Goal: Find specific page/section: Find specific page/section

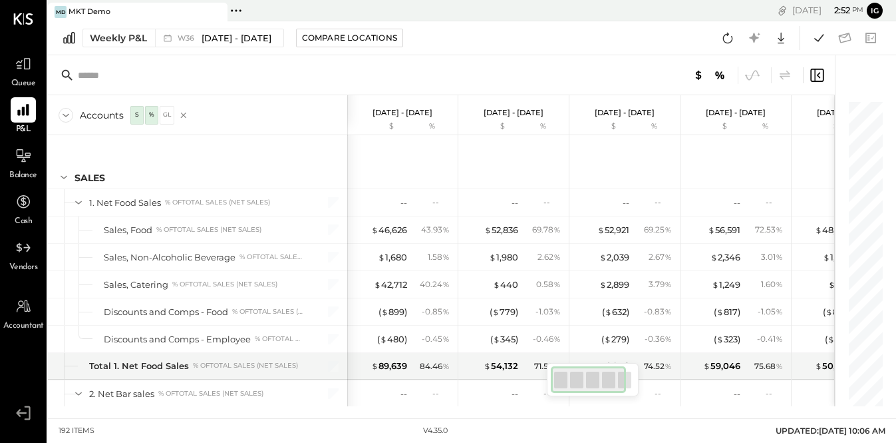
scroll to position [0, 1]
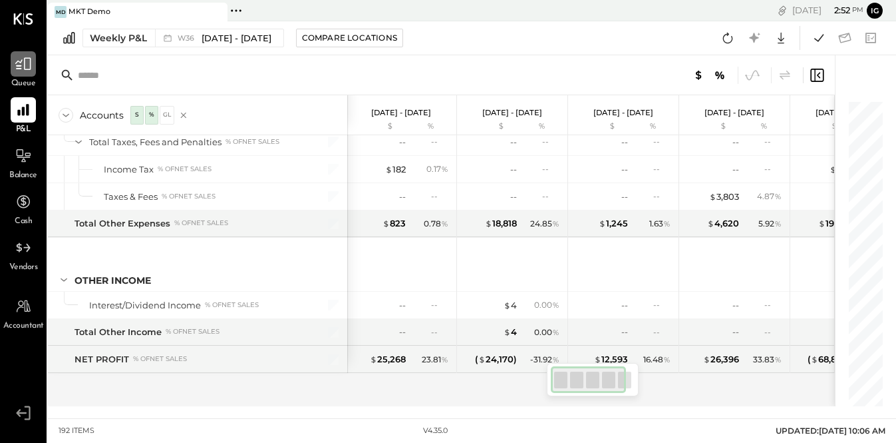
click at [21, 69] on icon at bounding box center [23, 63] width 17 height 17
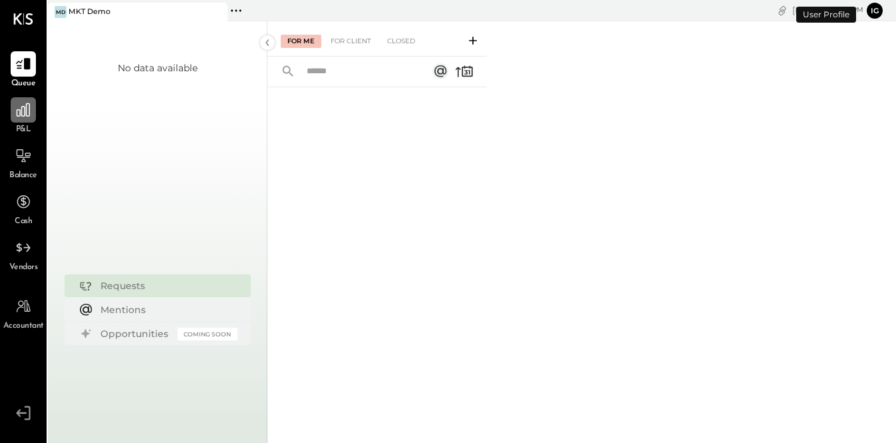
click at [25, 108] on icon at bounding box center [23, 109] width 13 height 13
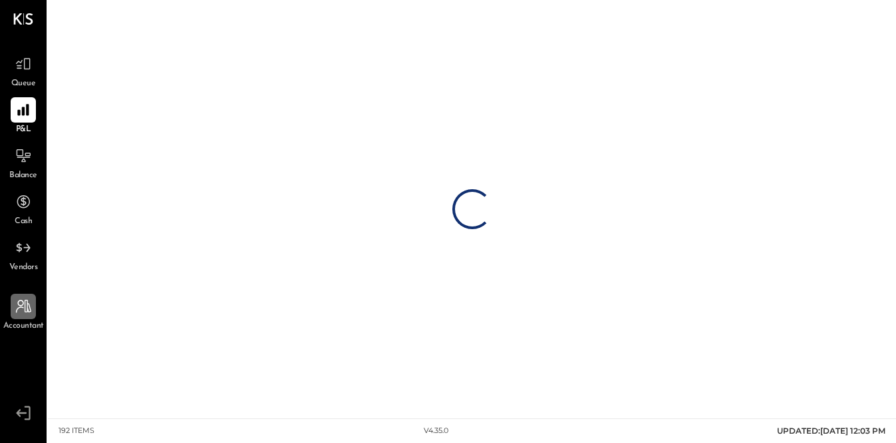
click at [29, 305] on icon at bounding box center [23, 305] width 15 height 13
